Goal: Transaction & Acquisition: Purchase product/service

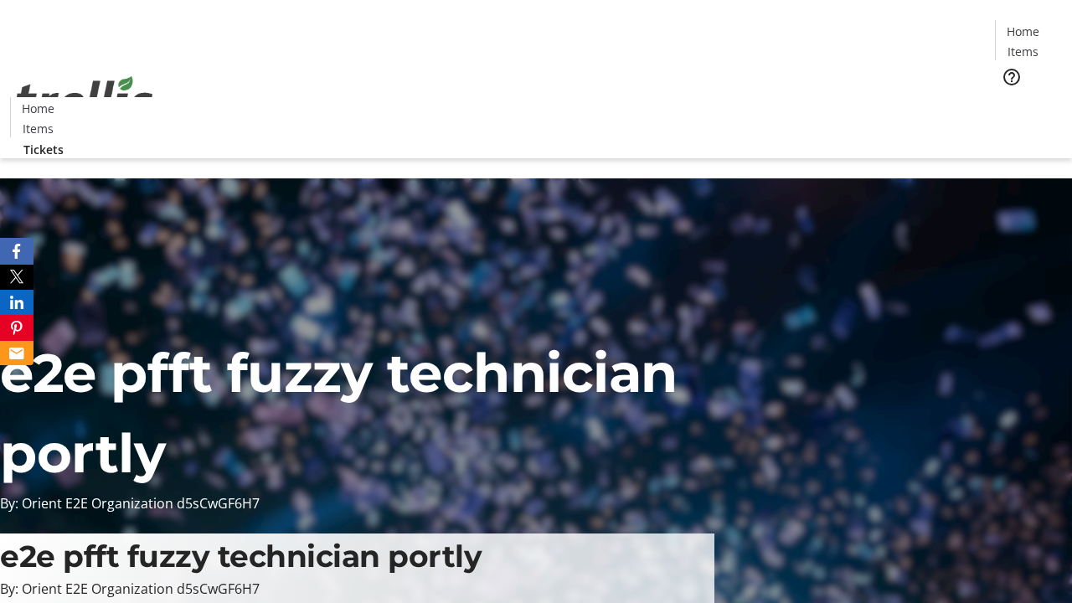
click at [1008, 97] on span "Tickets" at bounding box center [1028, 106] width 40 height 18
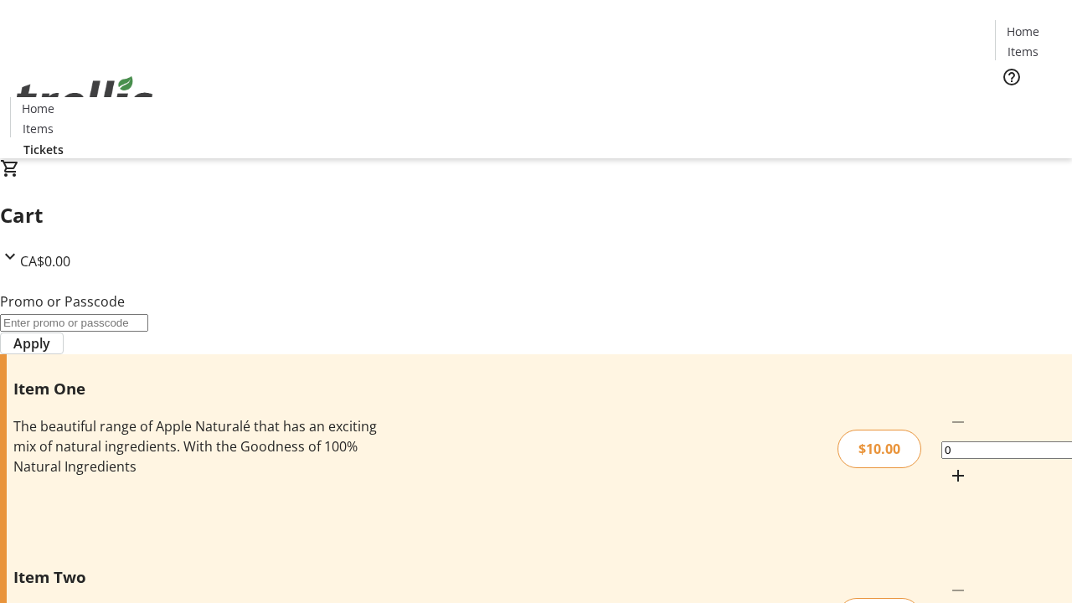
click at [948, 466] on mat-icon "Increment by one" at bounding box center [958, 476] width 20 height 20
type input "1"
